Goal: Navigation & Orientation: Find specific page/section

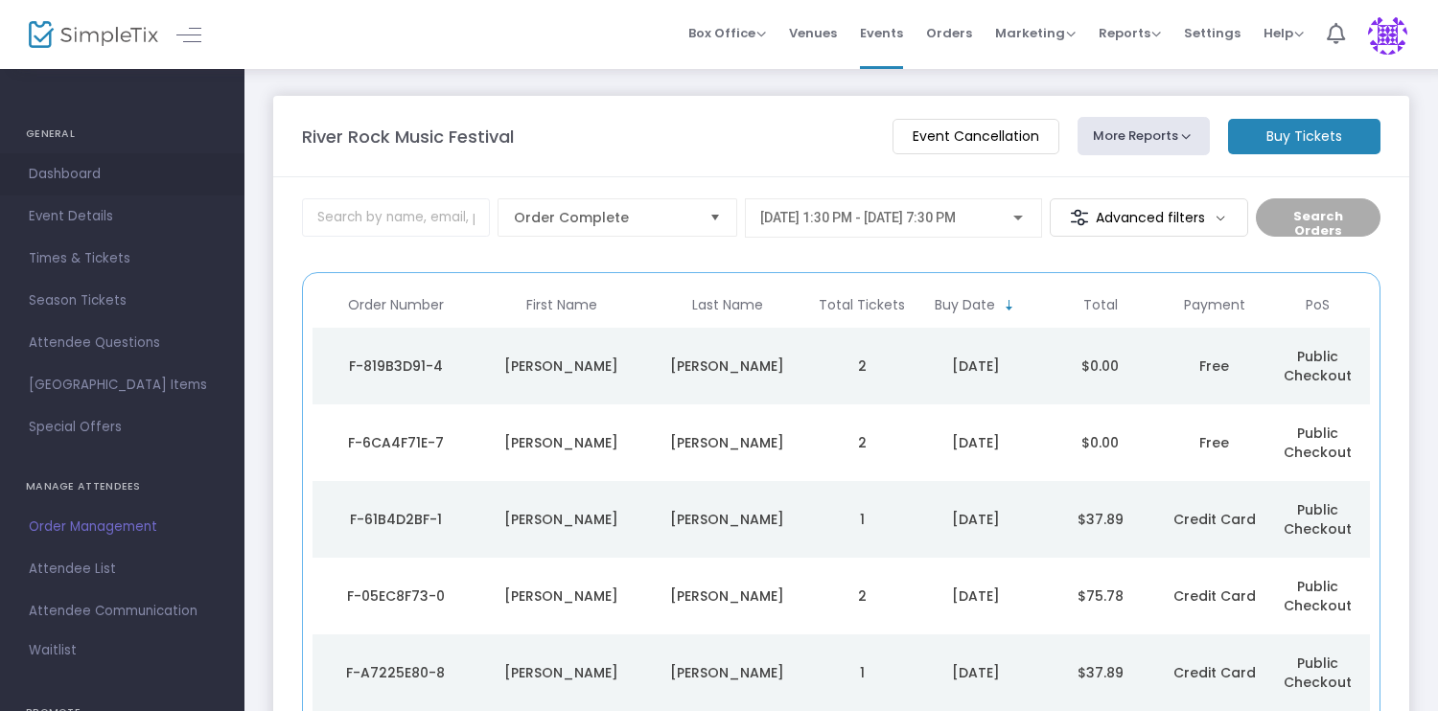
click at [84, 174] on span "Dashboard" at bounding box center [122, 174] width 187 height 25
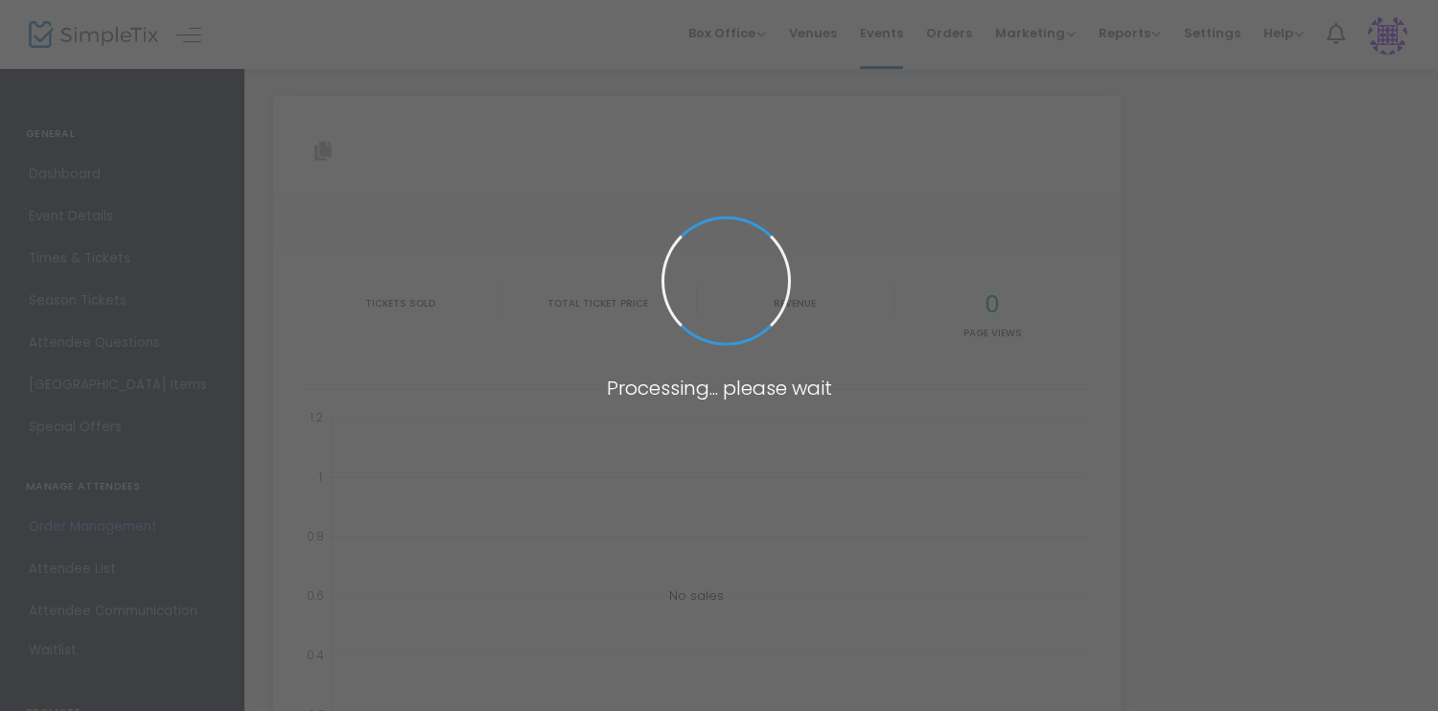
type input "https://www.simpletix.com/e/river-rock-music-festival-tickets-219869"
